Goal: Information Seeking & Learning: Learn about a topic

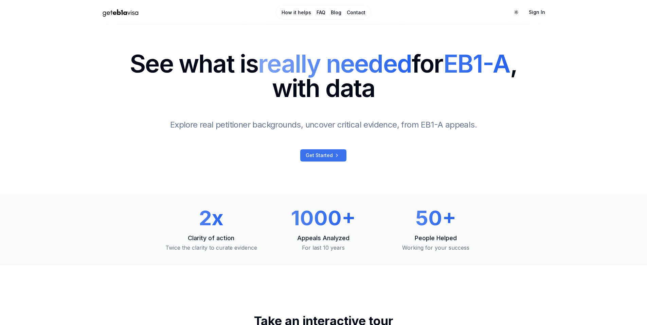
click at [337, 160] on link "Get Started" at bounding box center [323, 155] width 46 height 12
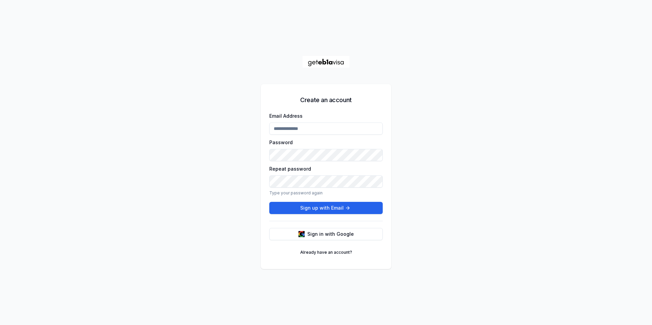
click at [285, 126] on input "Email Address" at bounding box center [325, 129] width 113 height 12
click at [327, 234] on span "Sign in with Google" at bounding box center [330, 234] width 47 height 7
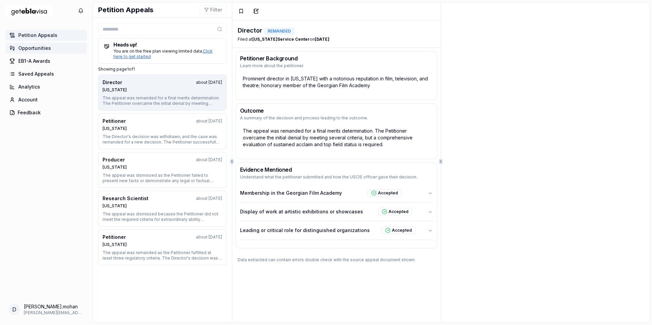
click at [32, 46] on span "Opportunities" at bounding box center [34, 48] width 33 height 7
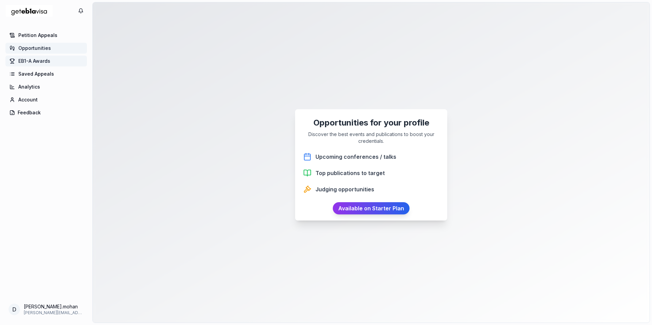
click at [33, 57] on link "EB1-A Awards" at bounding box center [46, 61] width 82 height 11
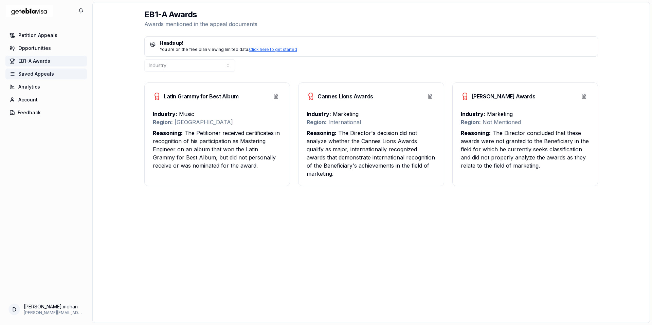
click at [39, 74] on span "Saved Appeals" at bounding box center [36, 74] width 36 height 7
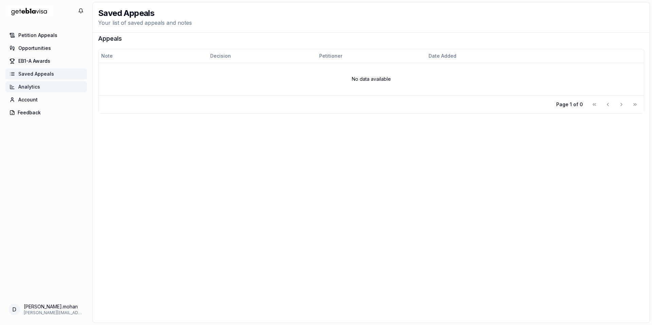
click at [39, 90] on link "Analytics" at bounding box center [46, 87] width 82 height 11
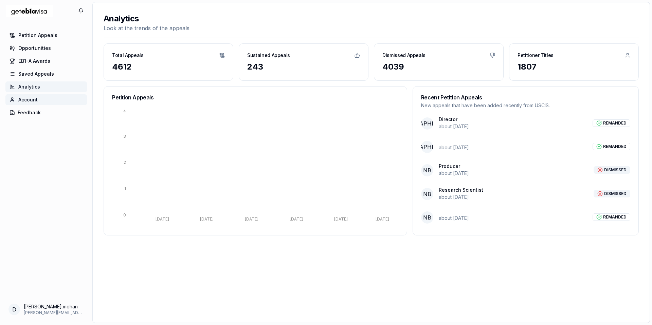
click at [39, 99] on link "Account" at bounding box center [46, 99] width 82 height 11
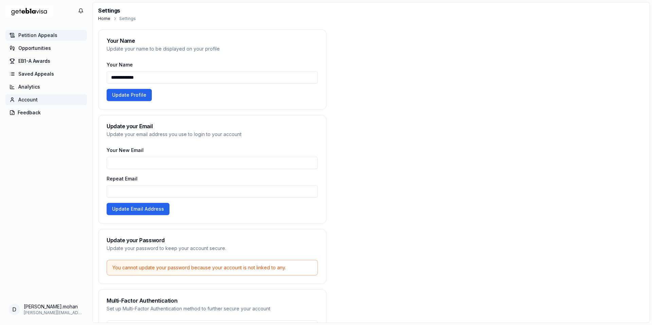
click at [44, 36] on span "Petition Appeals" at bounding box center [37, 35] width 39 height 7
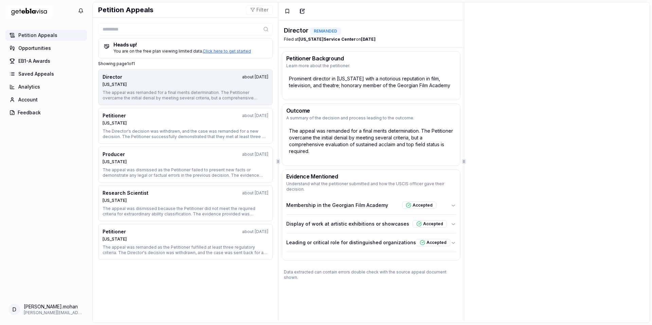
scroll to position [5, 0]
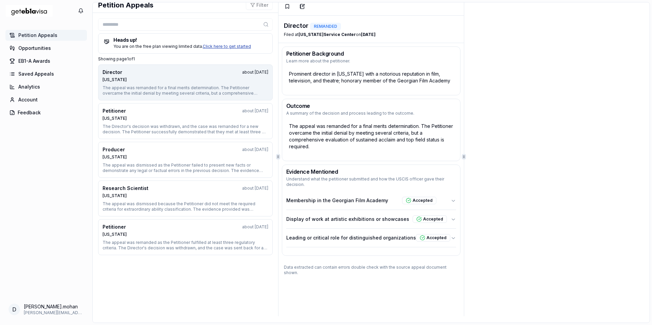
click at [221, 47] on link "Click here to get started" at bounding box center [227, 46] width 48 height 5
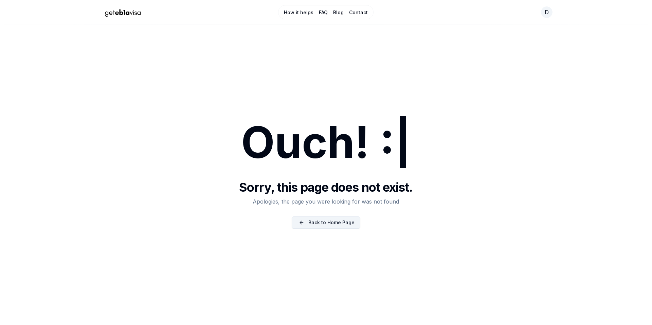
click at [305, 219] on link "Back to Home Page" at bounding box center [326, 223] width 69 height 12
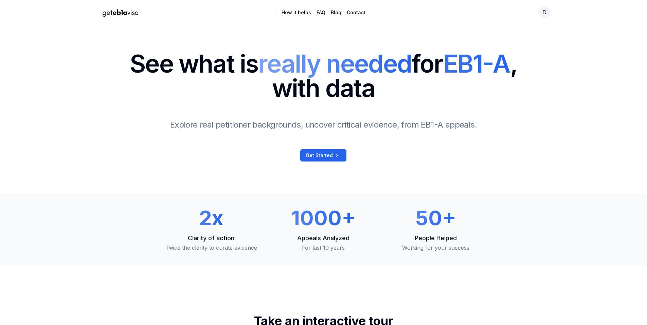
click at [322, 13] on link "FAQ" at bounding box center [321, 12] width 9 height 7
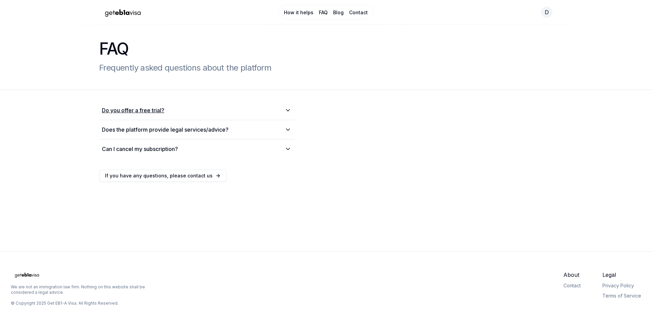
click at [286, 110] on icon at bounding box center [288, 110] width 8 height 7
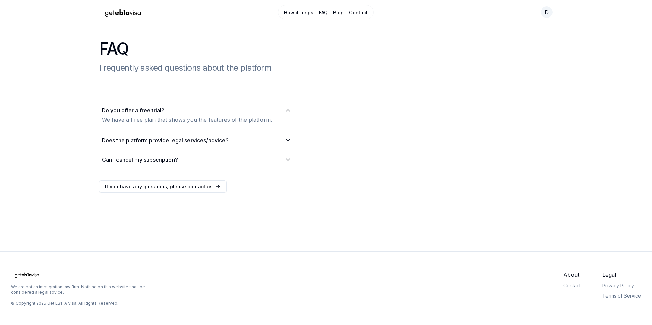
click at [289, 141] on icon at bounding box center [288, 140] width 8 height 7
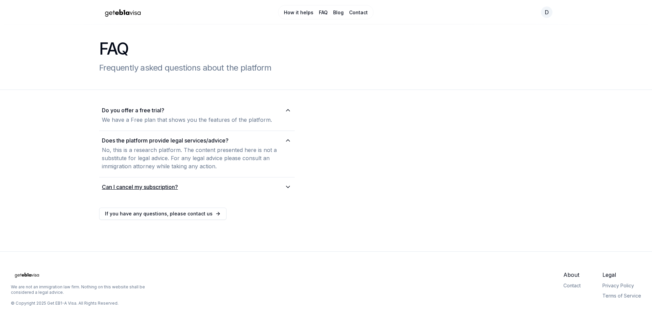
click at [290, 187] on icon at bounding box center [288, 187] width 8 height 7
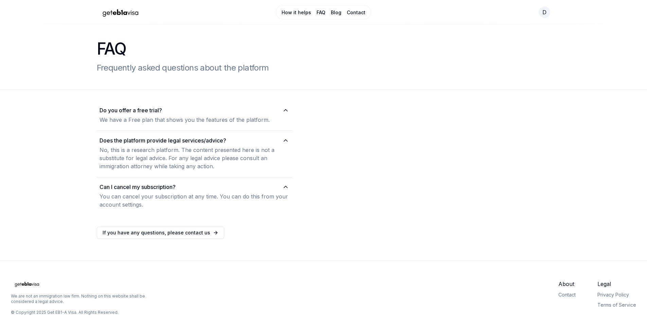
click at [322, 14] on link "FAQ" at bounding box center [321, 12] width 9 height 7
click at [358, 14] on link "Contact" at bounding box center [356, 12] width 19 height 7
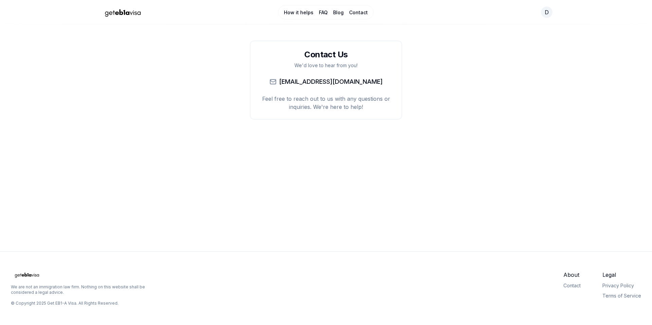
click at [298, 11] on link "How it helps" at bounding box center [299, 12] width 30 height 7
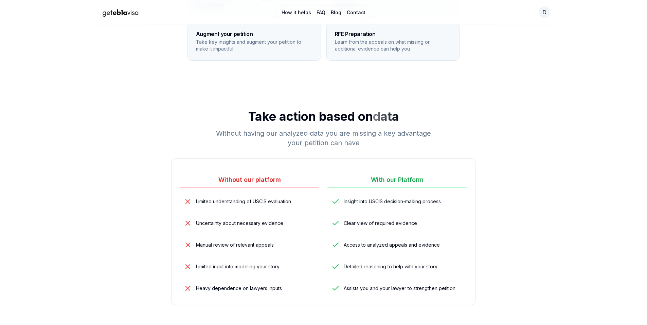
scroll to position [120, 0]
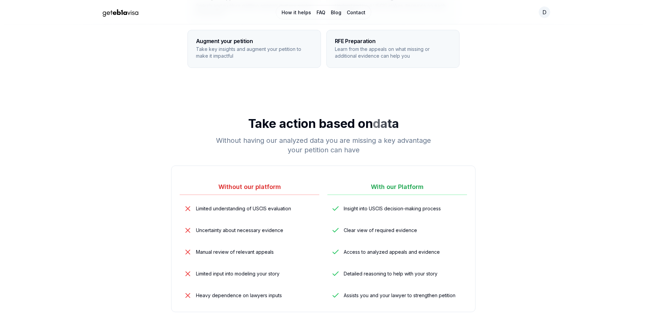
click at [399, 181] on div at bounding box center [324, 174] width 304 height 16
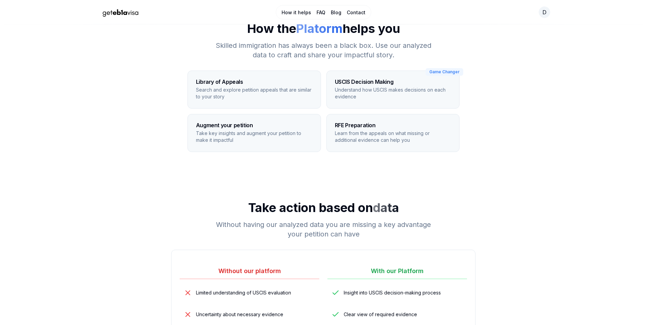
scroll to position [0, 0]
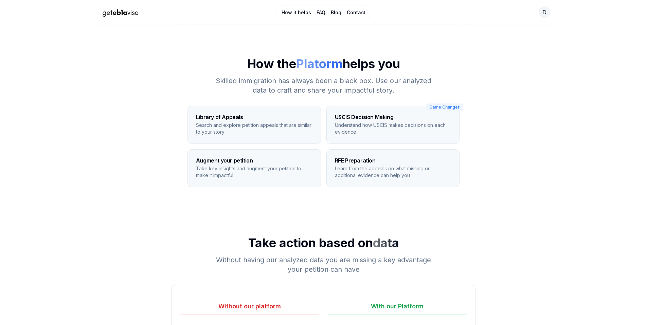
click at [288, 163] on div "Augment your petition Take key insights and augment your petition to make it im…" at bounding box center [254, 168] width 133 height 37
click at [374, 142] on div "USCIS Decision Making Understand how USCIS makes decisions on each evidence" at bounding box center [393, 124] width 133 height 37
click at [366, 163] on h3 "RFE Preparation" at bounding box center [393, 160] width 116 height 5
click at [289, 168] on p "Take key insights and augment your petition to make it impactful" at bounding box center [254, 172] width 116 height 14
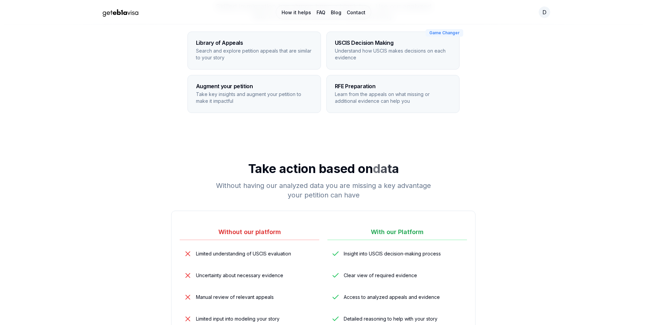
click at [377, 228] on h3 "With our Platform" at bounding box center [397, 234] width 140 height 13
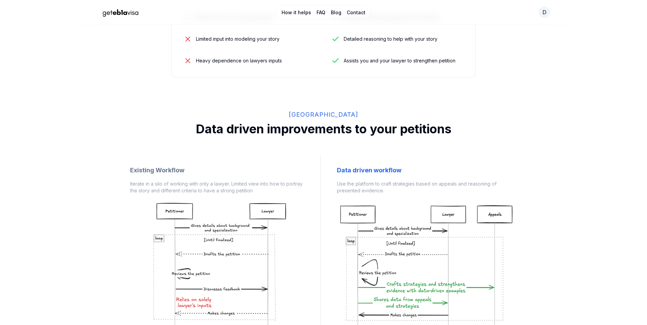
scroll to position [491, 0]
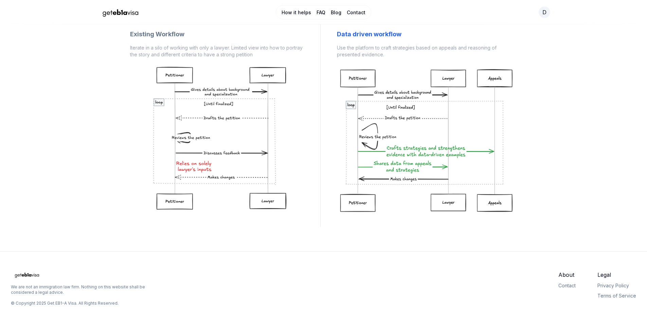
click at [397, 201] on img at bounding box center [427, 140] width 180 height 153
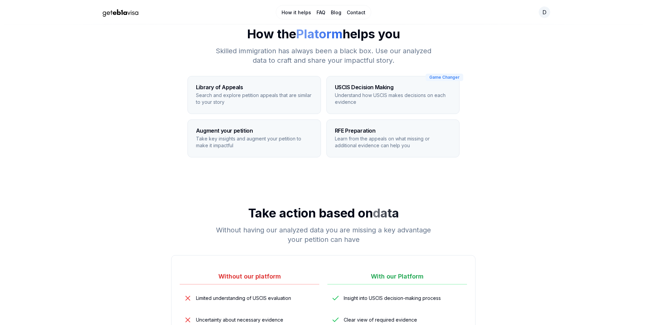
scroll to position [0, 0]
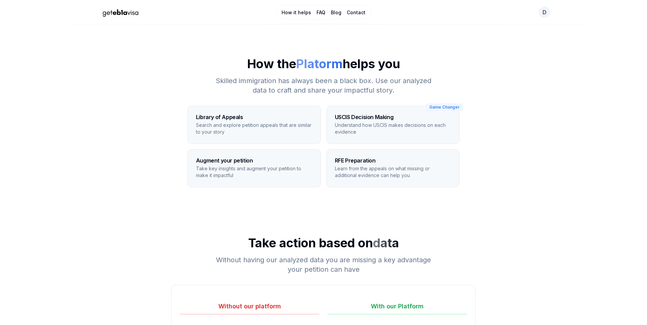
click at [116, 12] on img "Home Page" at bounding box center [121, 12] width 48 height 12
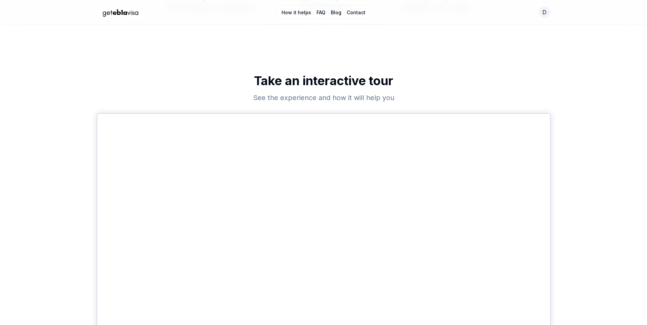
scroll to position [331, 0]
click at [128, 8] on img "Home Page" at bounding box center [121, 12] width 48 height 12
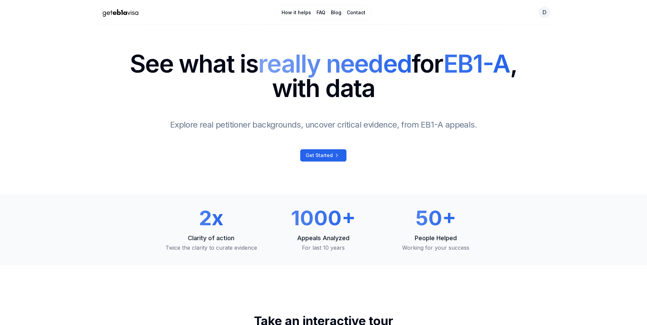
click at [128, 10] on img "Home Page" at bounding box center [121, 12] width 48 height 12
click at [318, 160] on link "Get Started" at bounding box center [323, 155] width 46 height 12
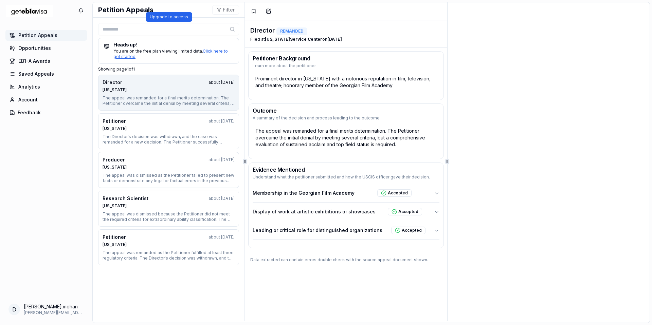
click at [231, 28] on icon at bounding box center [232, 28] width 5 height 5
click at [222, 10] on button "Filter" at bounding box center [225, 10] width 27 height 10
click at [210, 51] on link "Click here to get started" at bounding box center [170, 54] width 114 height 11
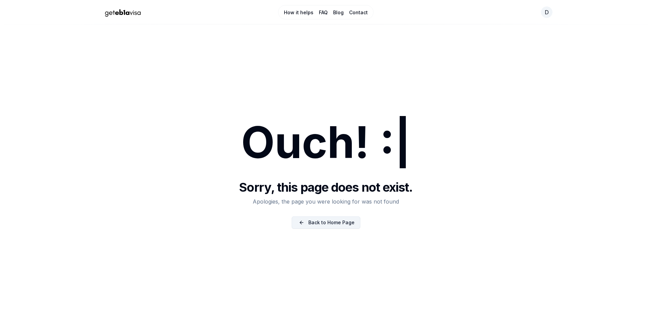
click at [320, 218] on link "Back to Home Page" at bounding box center [326, 223] width 69 height 12
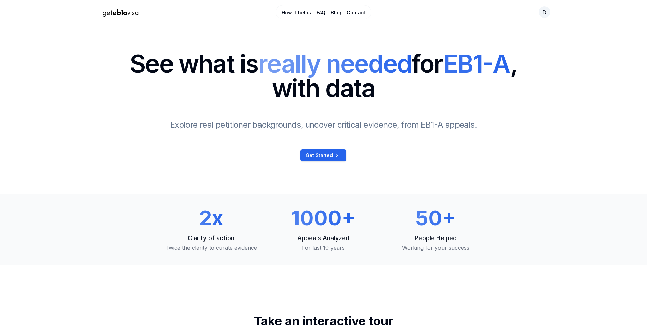
click at [320, 147] on div "See what is really needed for EB1-A , with data Explore real petitioner backgro…" at bounding box center [324, 107] width 388 height 110
click at [330, 155] on span "Get Started" at bounding box center [319, 155] width 27 height 7
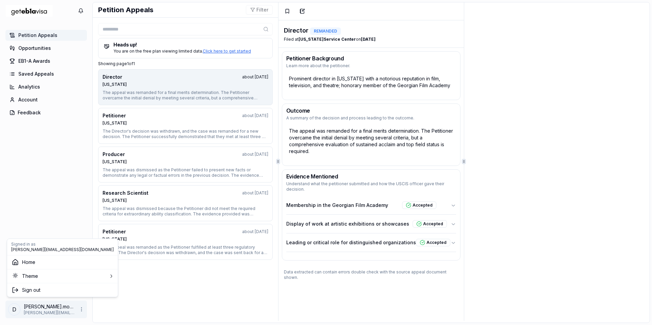
click at [46, 310] on html "0 Petition Appeals Opportunities EB1-A Awards Saved Appeals Analytics Account F…" at bounding box center [326, 162] width 652 height 325
click at [41, 263] on link "Home" at bounding box center [62, 262] width 108 height 11
click at [44, 305] on html "0 Petition Appeals Opportunities EB1-A Awards Saved Appeals Analytics Account F…" at bounding box center [326, 162] width 652 height 325
click at [81, 314] on html "0 Petition Appeals Opportunities EB1-A Awards Saved Appeals Analytics Account F…" at bounding box center [326, 162] width 652 height 325
click at [83, 311] on html "0 Petition Appeals Opportunities EB1-A Awards Saved Appeals Analytics Account F…" at bounding box center [326, 162] width 652 height 325
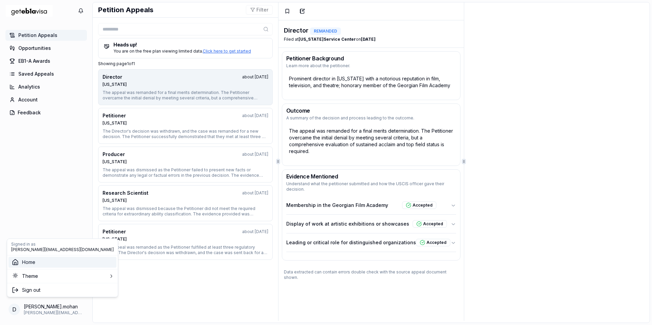
click at [74, 263] on link "Home" at bounding box center [62, 262] width 108 height 11
click at [33, 14] on img "Home Page" at bounding box center [29, 10] width 48 height 17
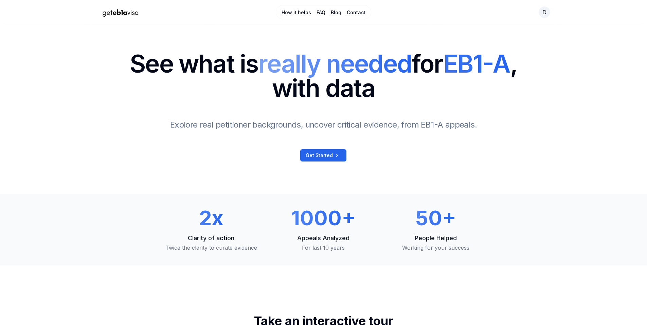
click at [552, 13] on div "How it helps FAQ Blog Contact d" at bounding box center [323, 12] width 475 height 19
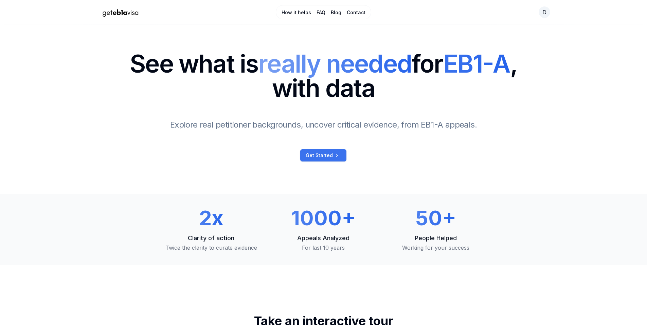
click at [326, 158] on span "Get Started" at bounding box center [319, 155] width 27 height 7
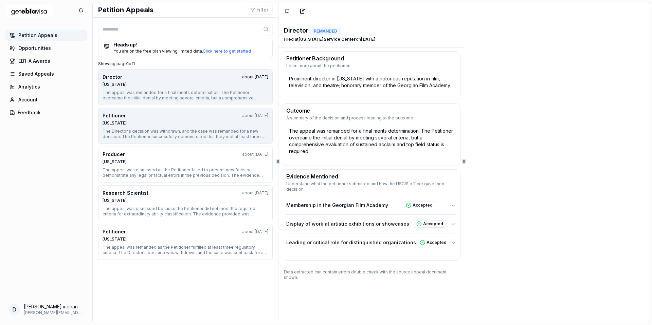
click at [148, 113] on div "Petitioner about 1 year ago" at bounding box center [186, 115] width 166 height 7
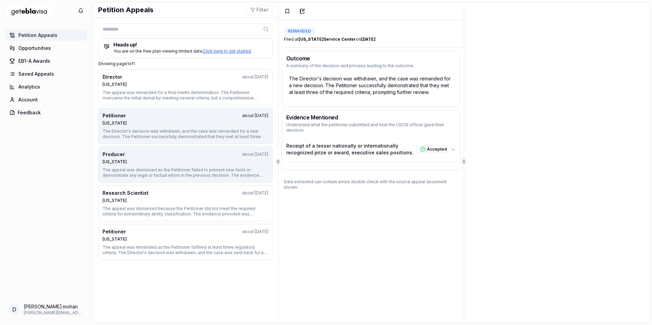
click at [163, 158] on div "Producer about 1 year ago" at bounding box center [186, 154] width 166 height 7
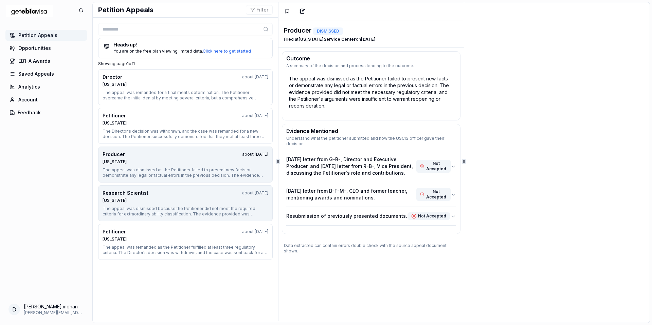
click at [173, 195] on div "Research Scientist about 1 year ago" at bounding box center [186, 193] width 166 height 7
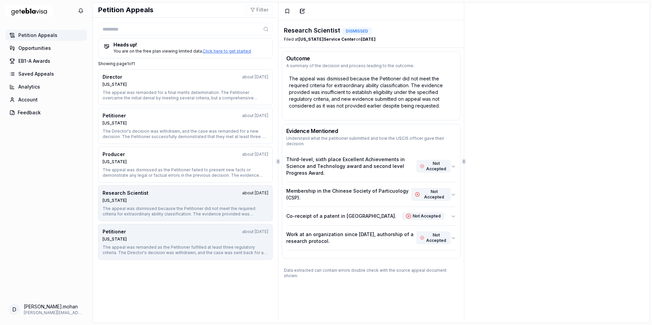
click at [176, 255] on div "The appeal was remanded as the Petitioner fulfilled at least three regulatory c…" at bounding box center [186, 250] width 166 height 11
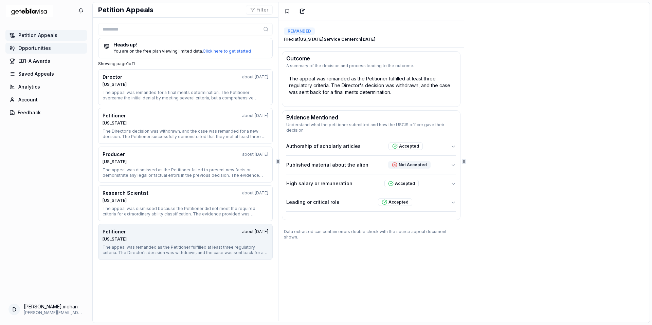
click at [44, 46] on span "Opportunities" at bounding box center [34, 48] width 33 height 7
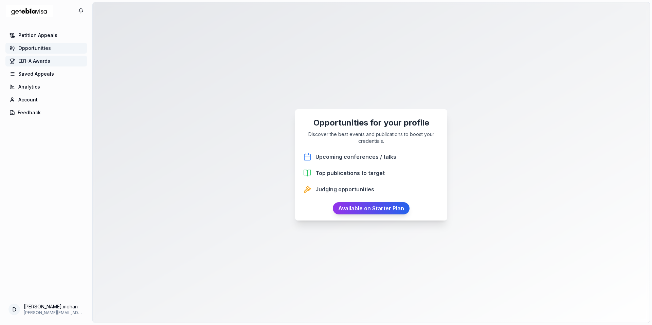
click at [46, 57] on link "EB1-A Awards" at bounding box center [46, 61] width 82 height 11
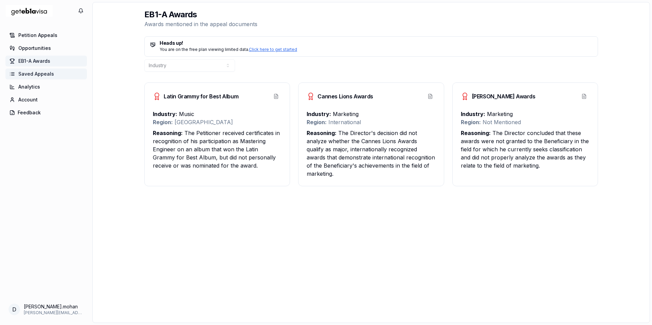
click at [43, 77] on span "Saved Appeals" at bounding box center [36, 74] width 36 height 7
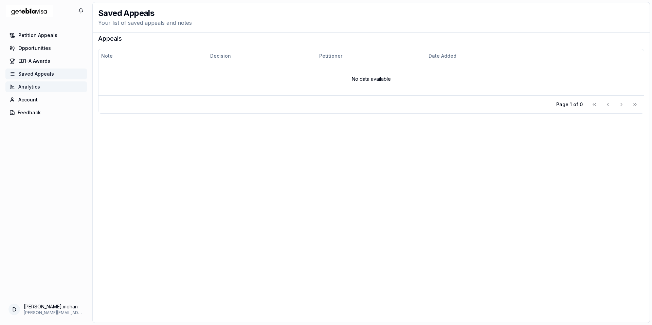
click at [43, 86] on link "Analytics" at bounding box center [46, 87] width 82 height 11
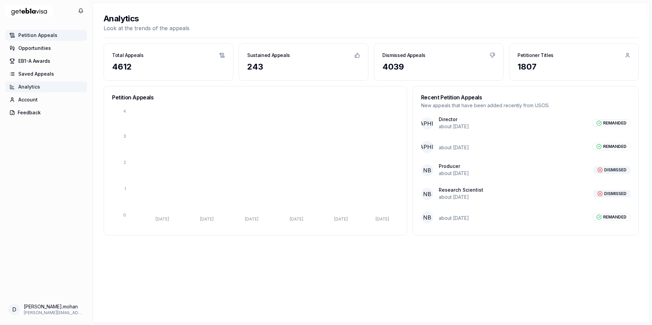
click at [45, 36] on span "Petition Appeals" at bounding box center [37, 35] width 39 height 7
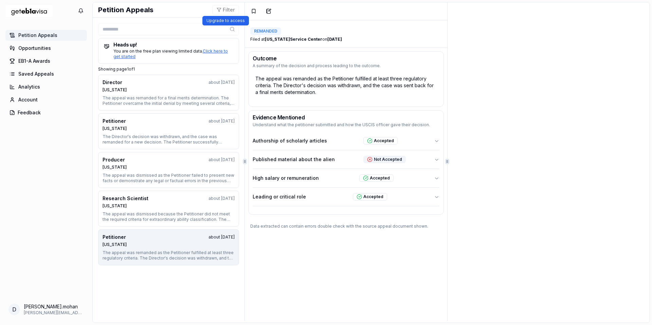
click at [222, 12] on button "Filter" at bounding box center [225, 10] width 27 height 10
click at [254, 12] on icon at bounding box center [253, 11] width 3 height 4
click at [267, 12] on icon "button" at bounding box center [268, 10] width 5 height 5
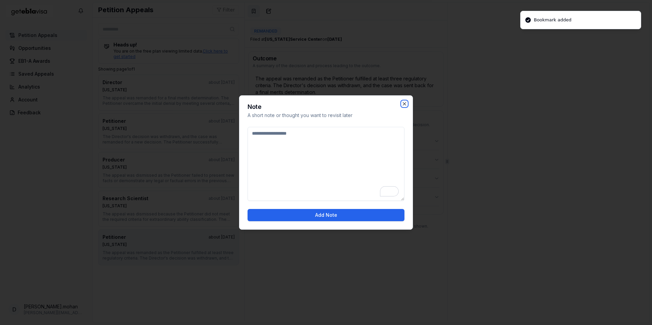
click at [407, 104] on icon "button" at bounding box center [404, 103] width 5 height 5
